Goal: Task Accomplishment & Management: Manage account settings

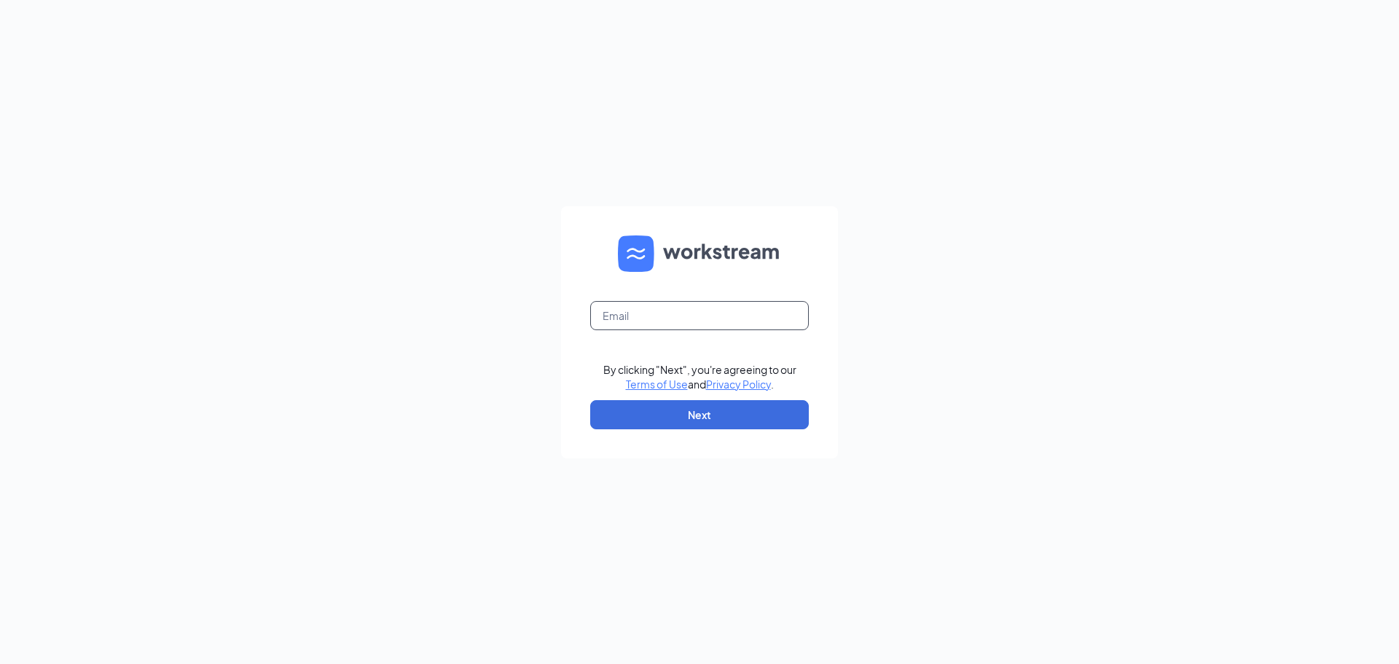
click at [696, 315] on input "text" at bounding box center [699, 315] width 219 height 29
type input "burgerkingculpeper@gmail.com"
click at [699, 415] on button "Next" at bounding box center [699, 414] width 219 height 29
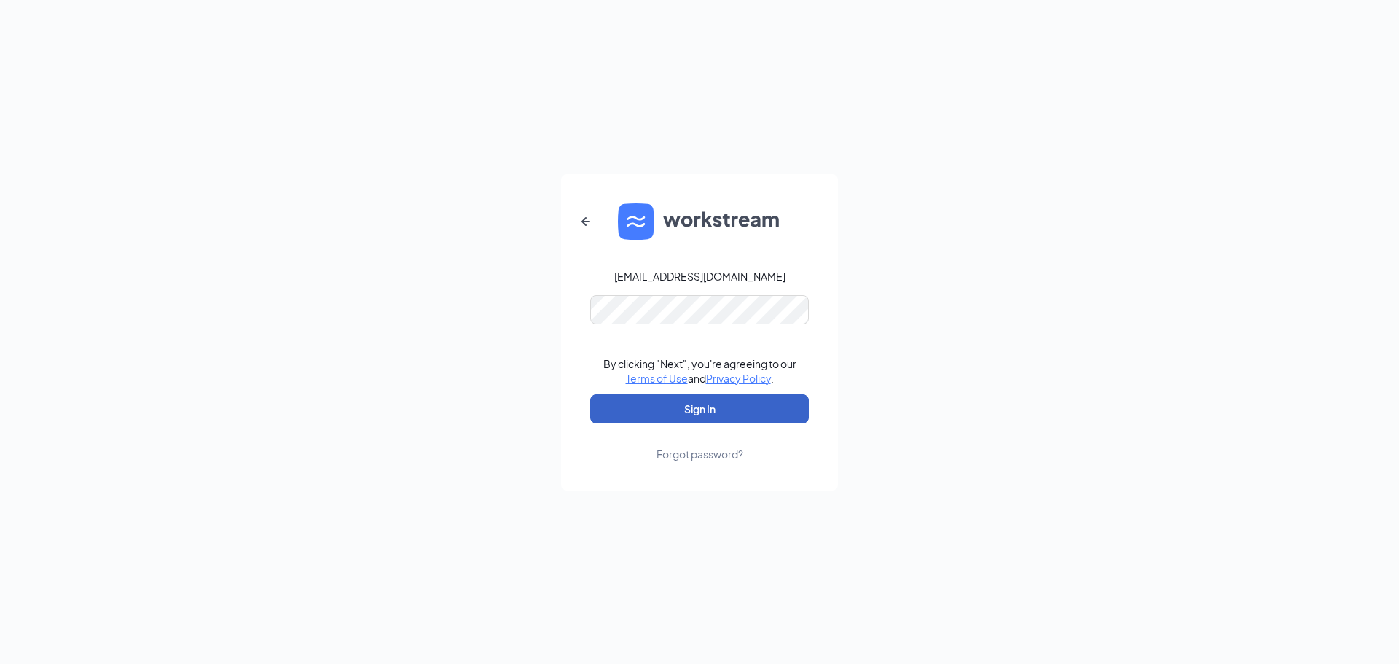
click at [718, 406] on button "Sign In" at bounding box center [699, 408] width 219 height 29
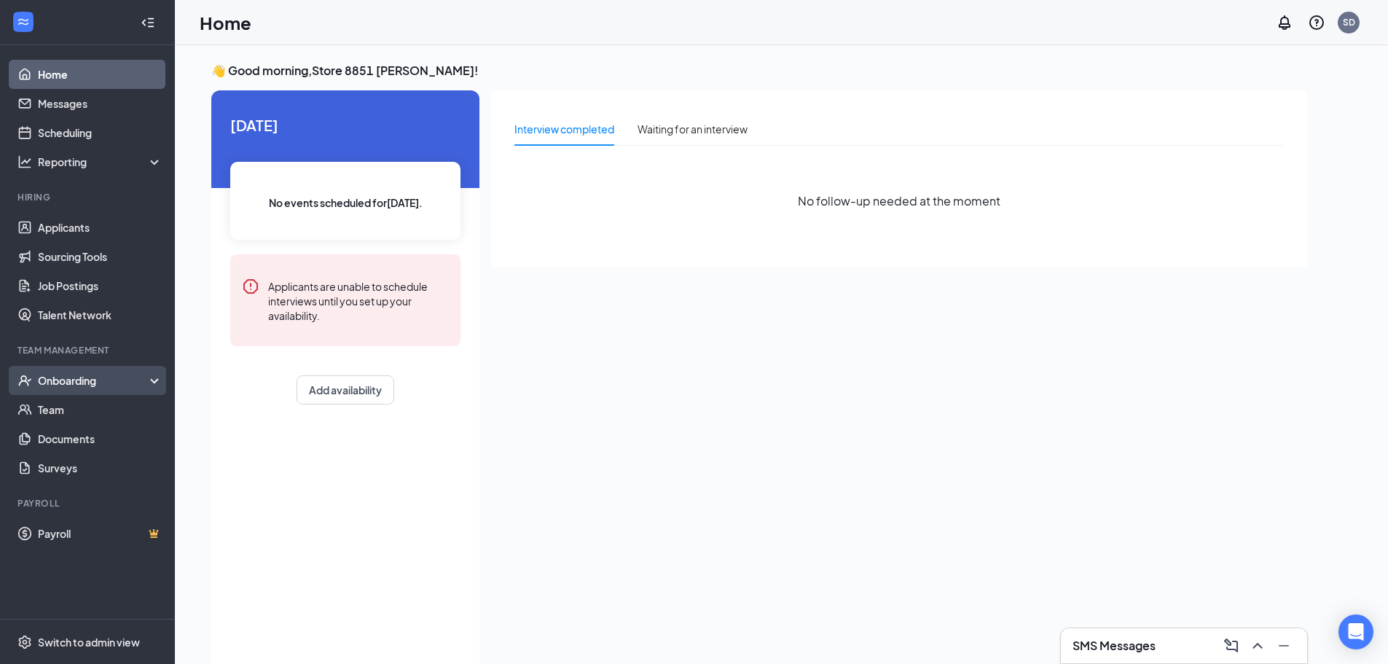
click at [76, 387] on div "Onboarding" at bounding box center [94, 380] width 112 height 15
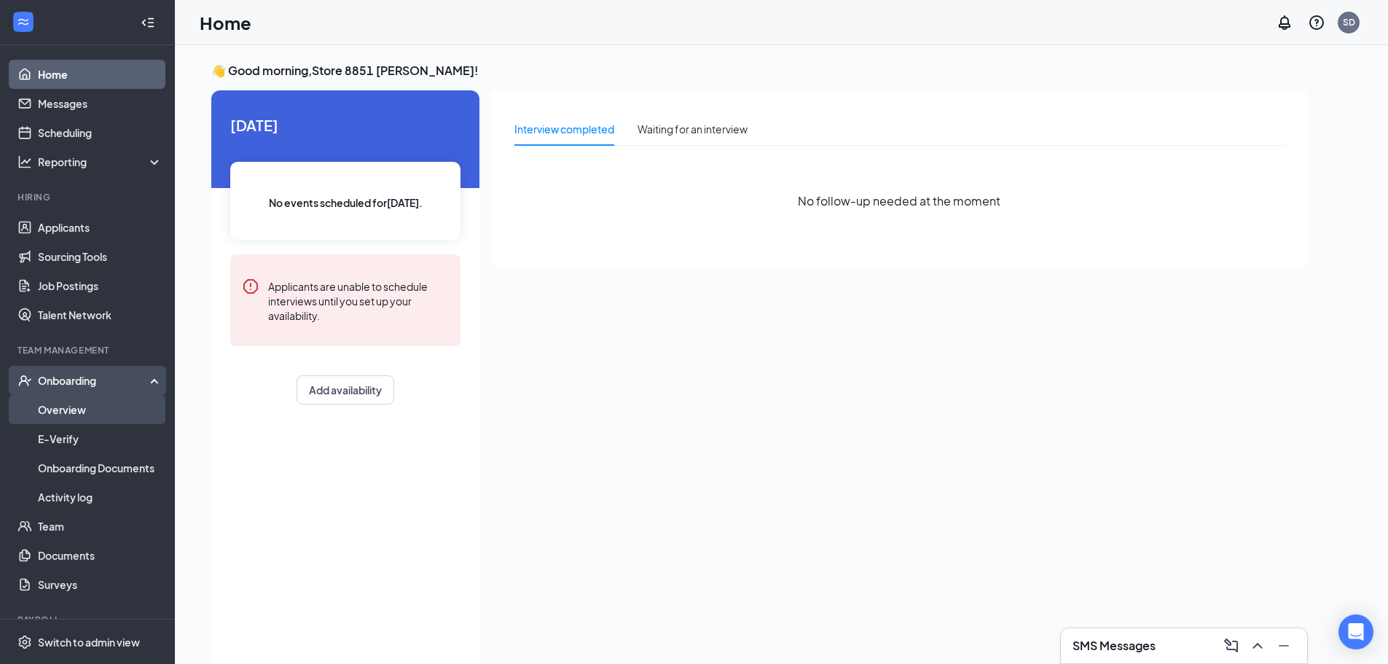
click at [74, 409] on link "Overview" at bounding box center [100, 409] width 125 height 29
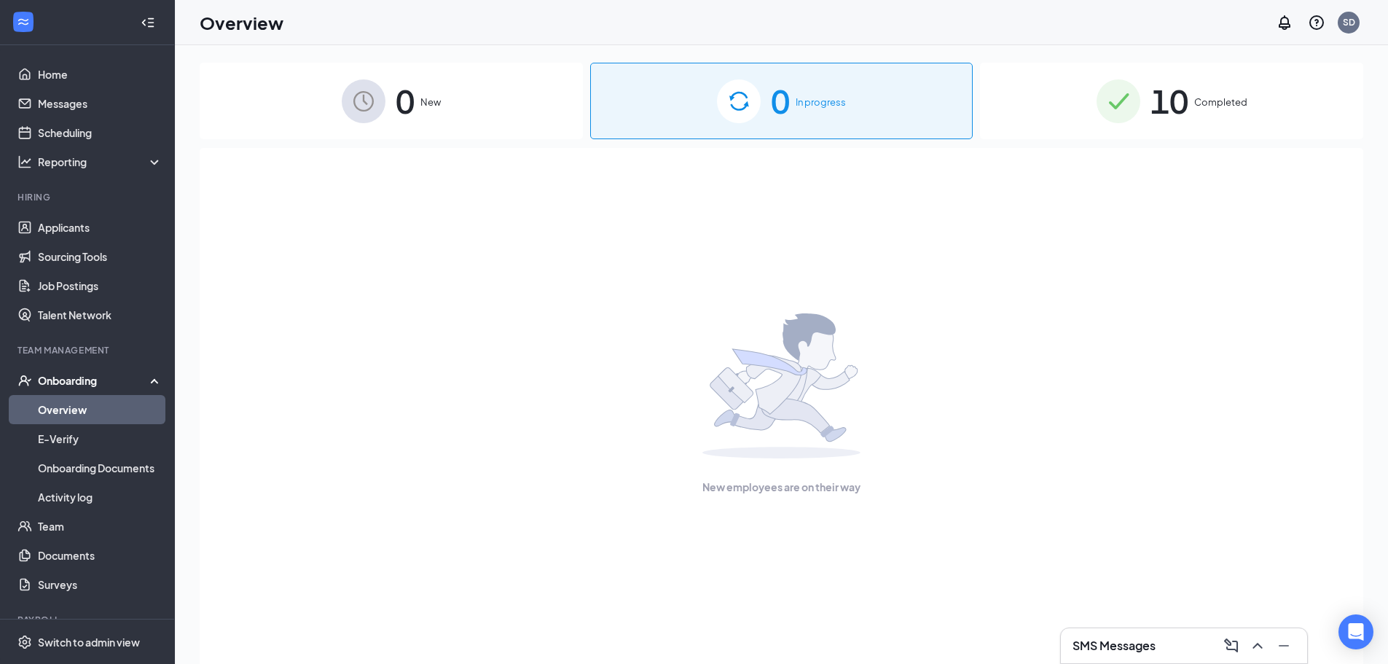
click at [1179, 104] on span "10" at bounding box center [1169, 101] width 38 height 50
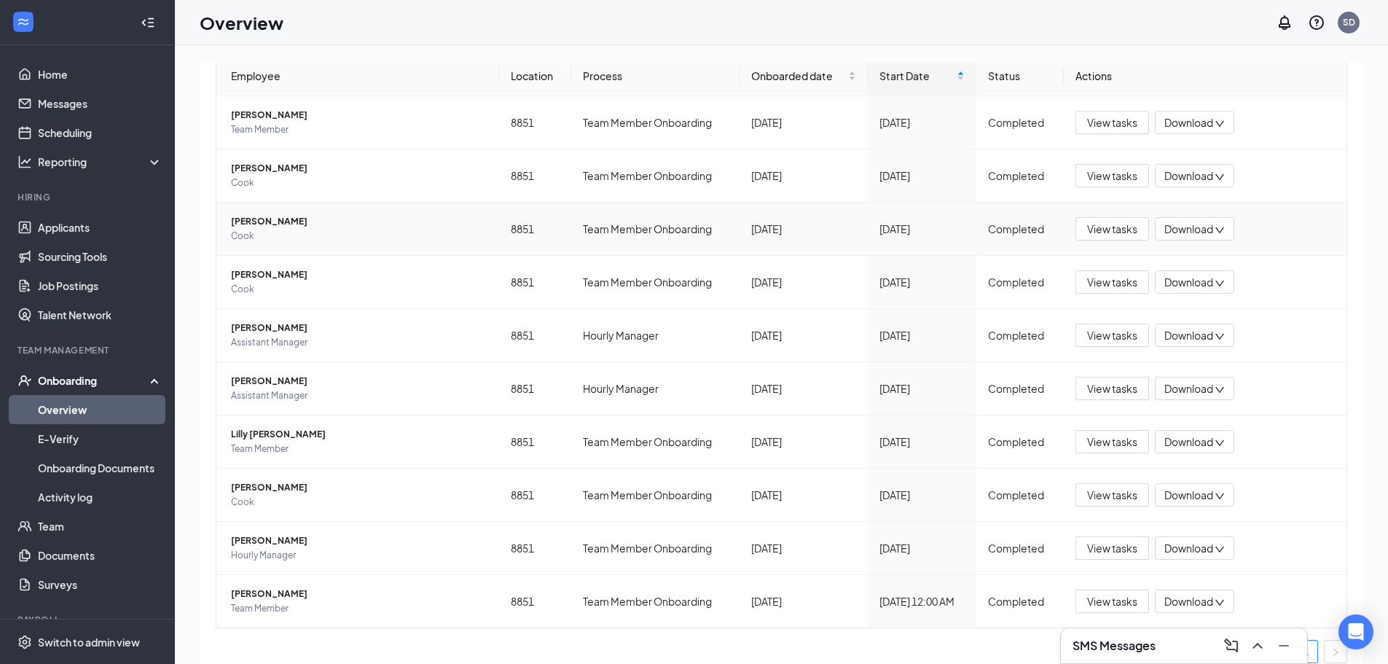
scroll to position [164, 0]
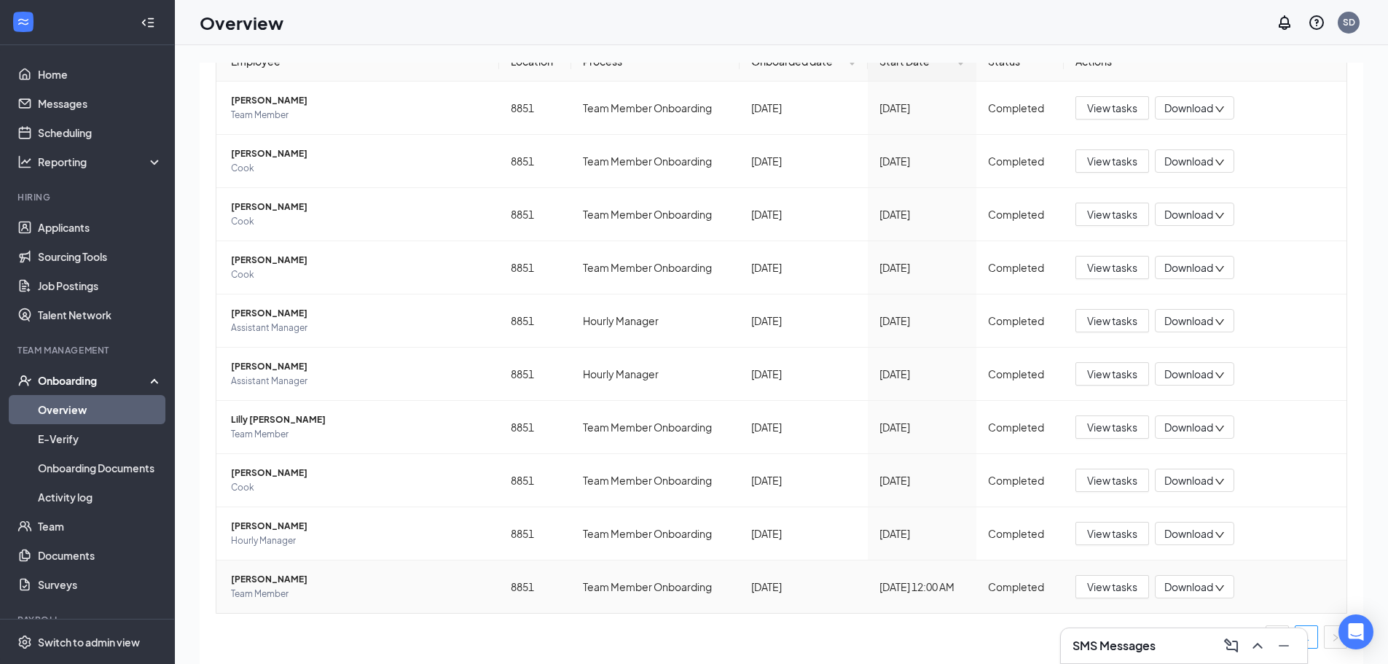
click at [286, 584] on span "[PERSON_NAME]" at bounding box center [359, 579] width 256 height 15
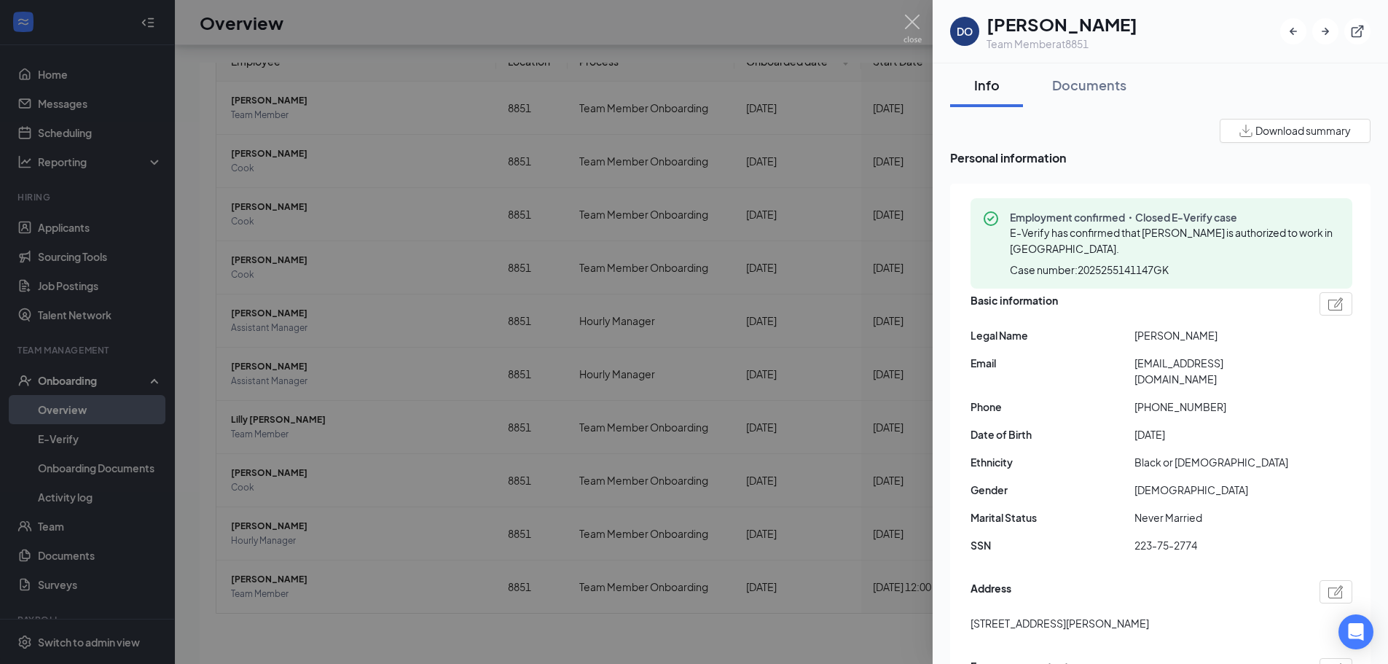
scroll to position [66, 0]
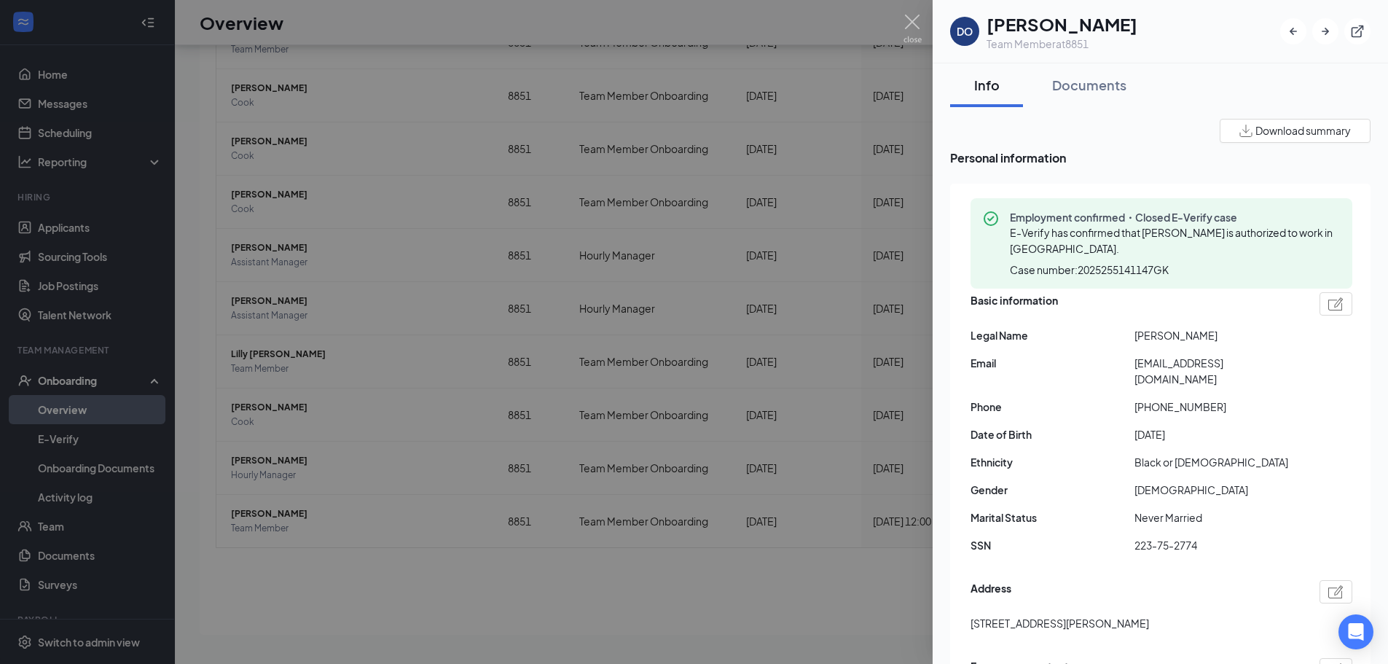
click at [1328, 304] on img at bounding box center [1335, 303] width 15 height 13
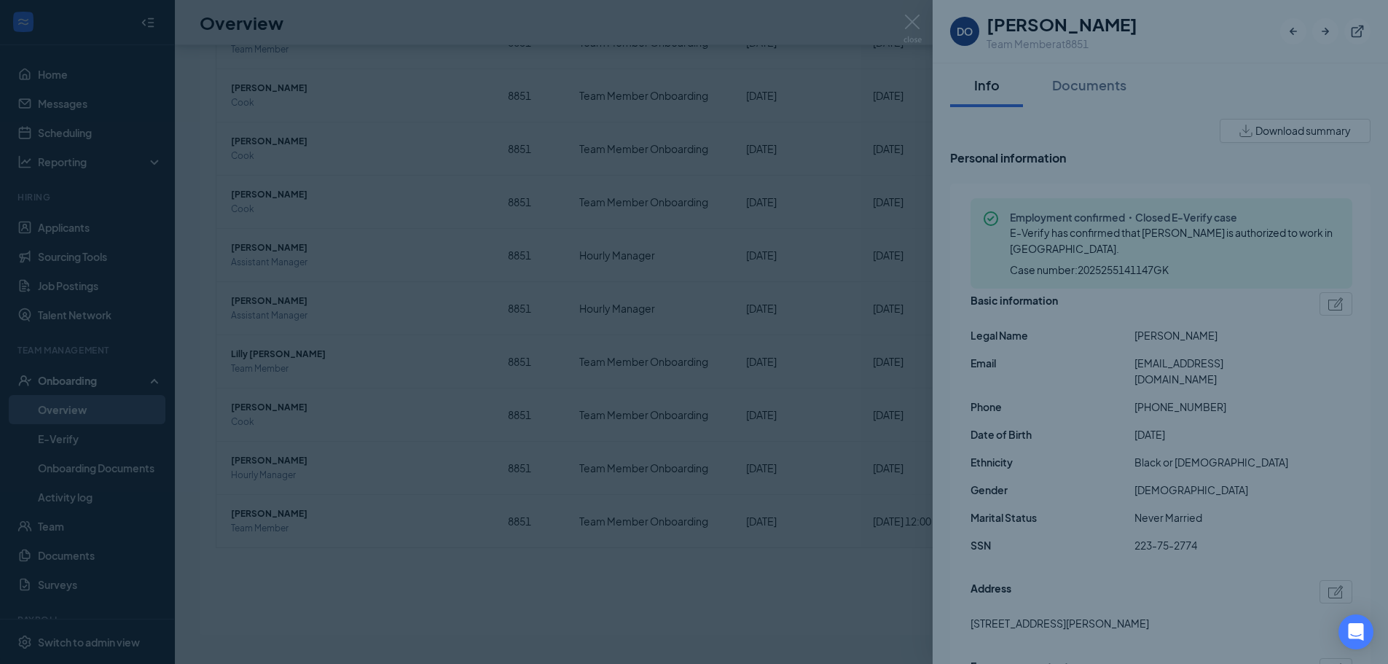
type input "[PHONE_NUMBER]"
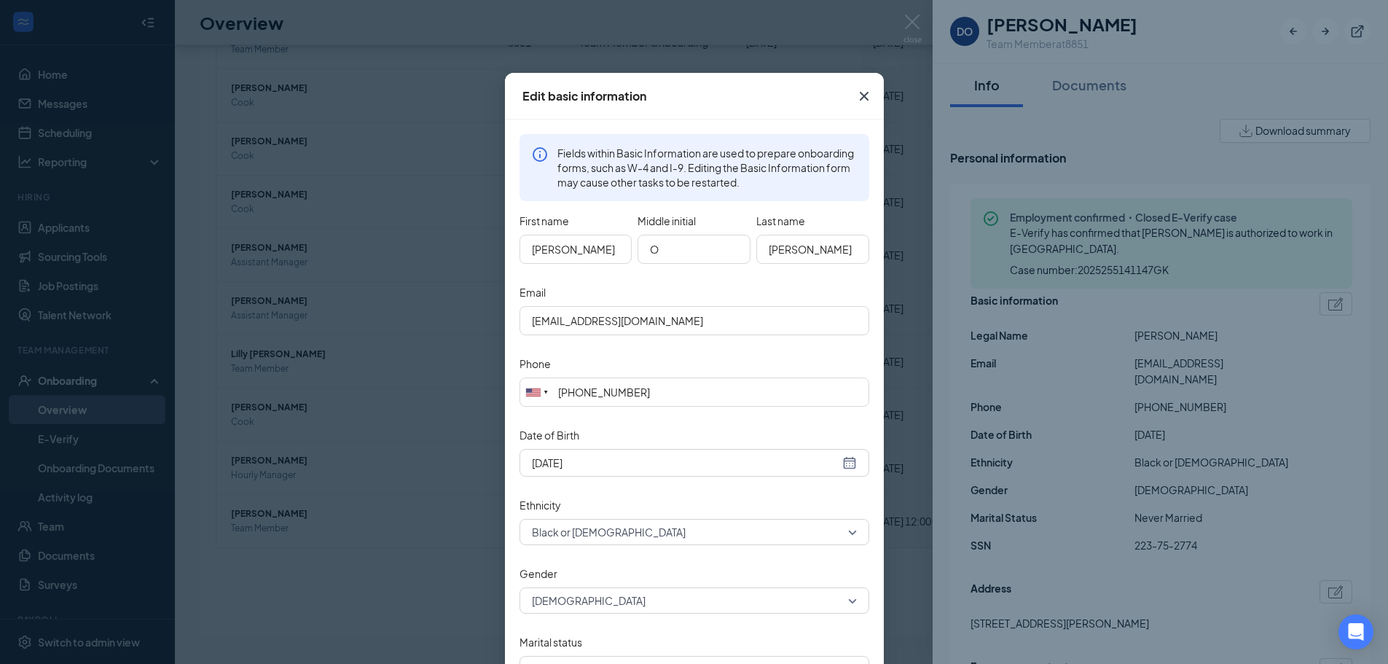
click at [856, 100] on icon "Cross" at bounding box center [863, 95] width 17 height 17
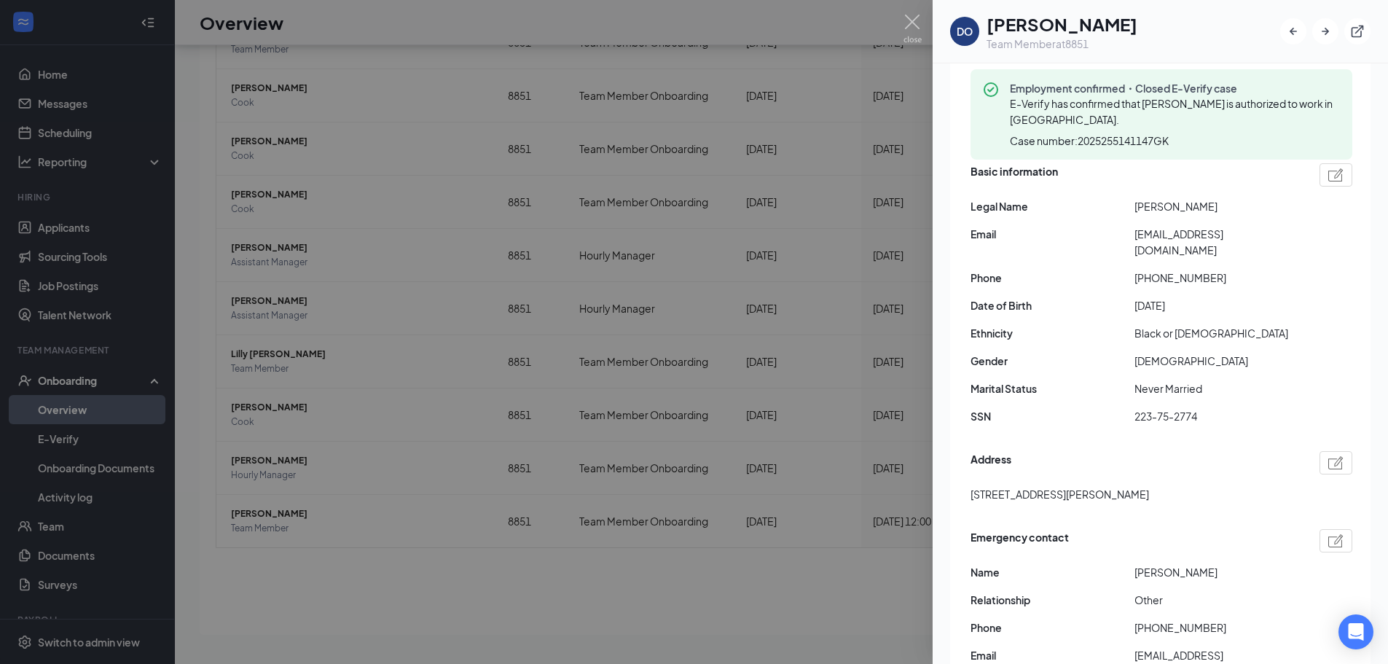
scroll to position [146, 0]
